Goal: Transaction & Acquisition: Purchase product/service

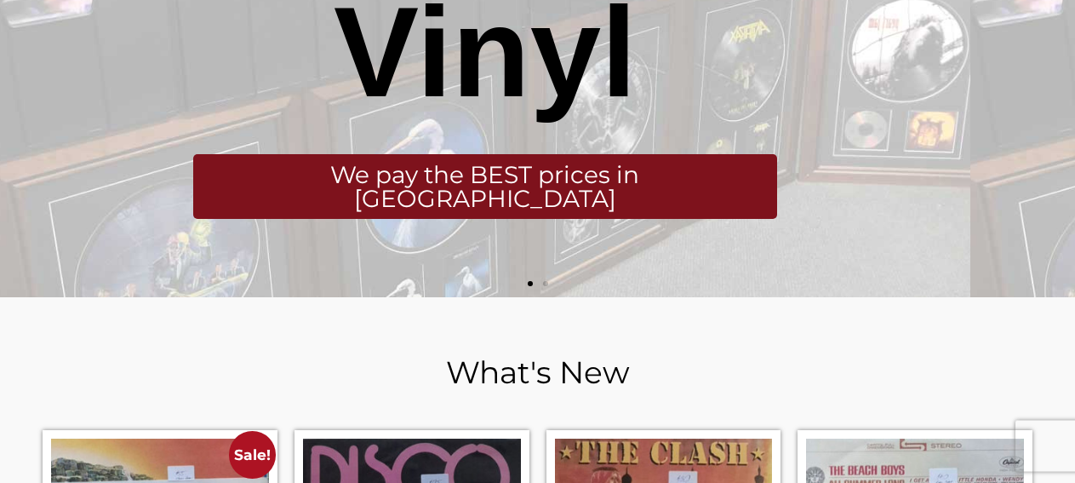
scroll to position [434, 0]
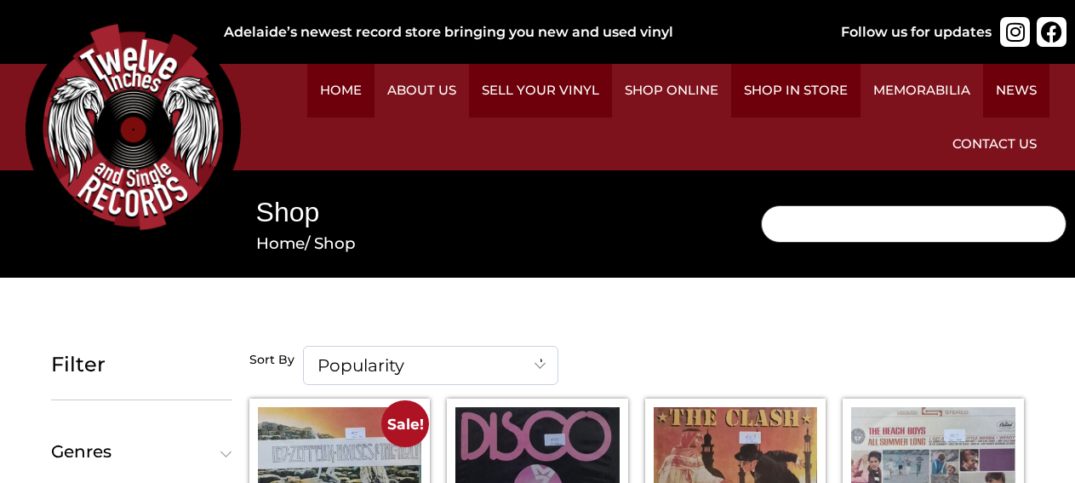
click at [761, 205] on input "Search" at bounding box center [914, 223] width 306 height 37
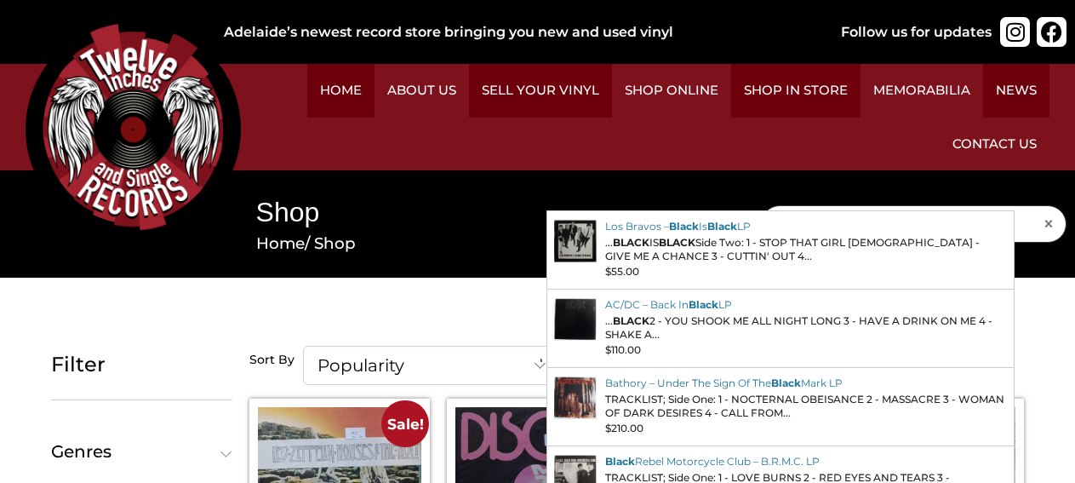
type input "BLACK SABBATH"
